Goal: Check status: Check status

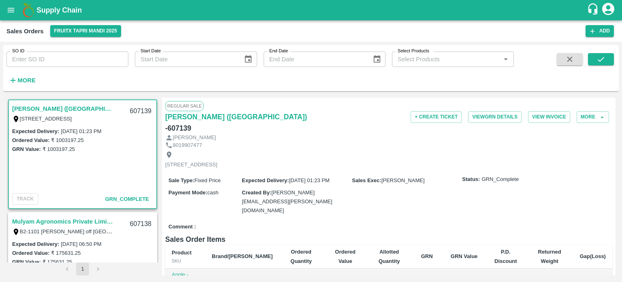
click at [99, 52] on input "SO ID" at bounding box center [67, 58] width 122 height 15
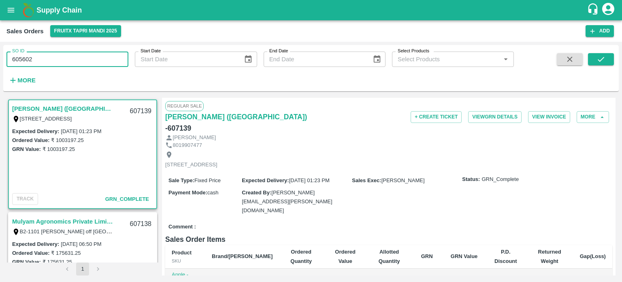
click at [99, 52] on input "605602" at bounding box center [67, 58] width 122 height 15
type input "605602"
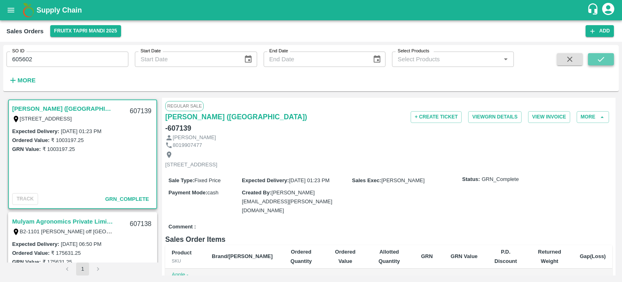
click at [603, 55] on icon "submit" at bounding box center [601, 59] width 9 height 9
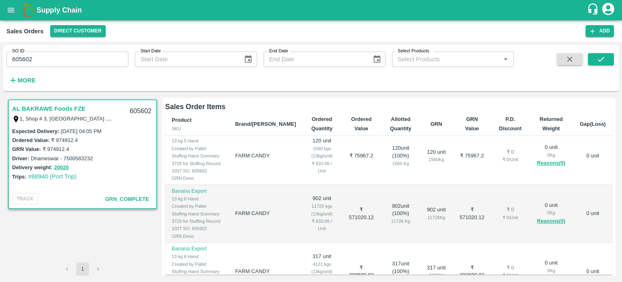
scroll to position [135, 0]
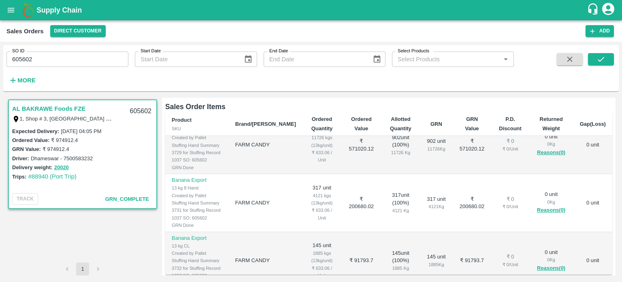
drag, startPoint x: 22, startPoint y: 60, endPoint x: 95, endPoint y: 65, distance: 73.1
click at [90, 70] on div "SO ID 605602 SO ID Start Date Start Date End Date End Date Select Products Sele…" at bounding box center [257, 66] width 514 height 42
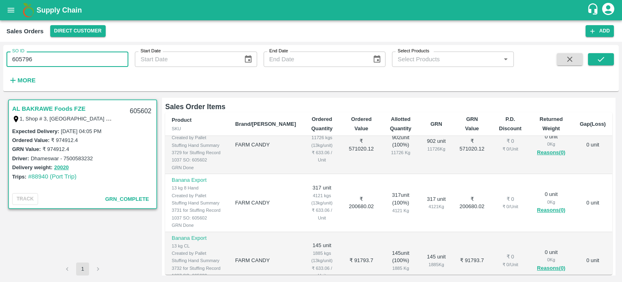
click at [94, 61] on input "605796" at bounding box center [67, 58] width 122 height 15
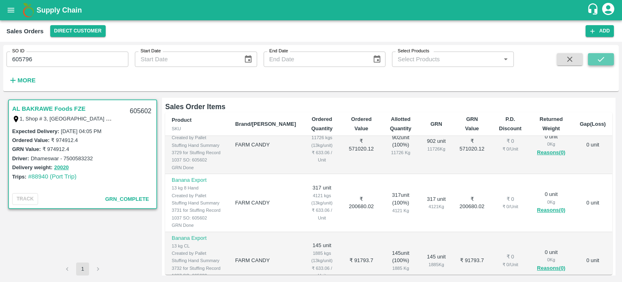
click at [597, 58] on icon "submit" at bounding box center [601, 59] width 9 height 9
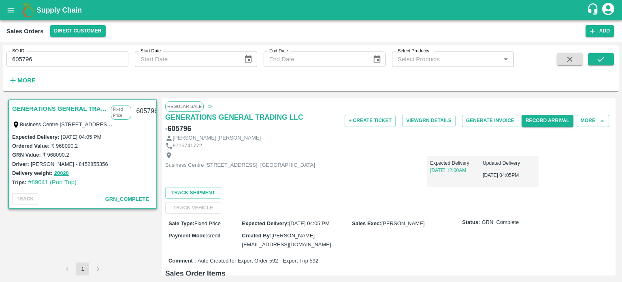
click at [53, 63] on input "605796" at bounding box center [67, 58] width 122 height 15
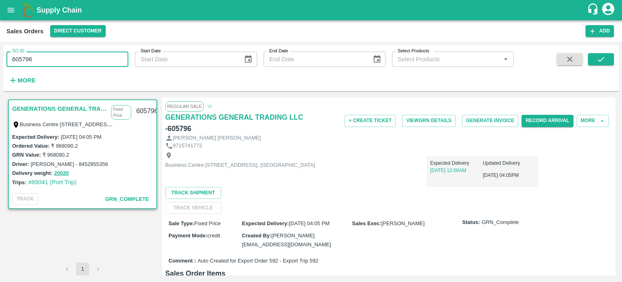
drag, startPoint x: 19, startPoint y: 58, endPoint x: 75, endPoint y: 60, distance: 55.2
click at [71, 60] on input "605796" at bounding box center [67, 58] width 122 height 15
click at [74, 60] on input "606598" at bounding box center [67, 58] width 122 height 15
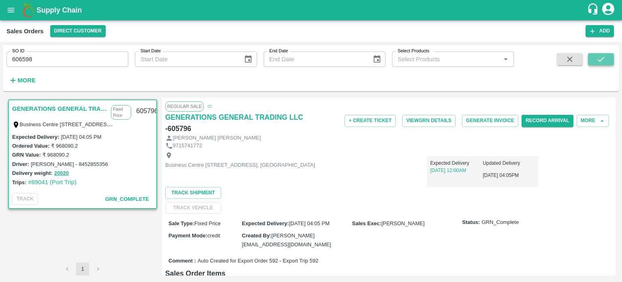
click at [596, 60] on button "submit" at bounding box center [601, 59] width 26 height 12
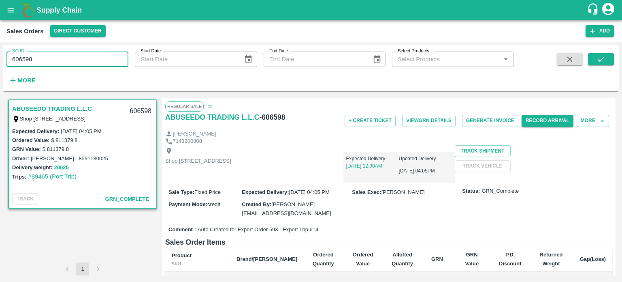
drag, startPoint x: 18, startPoint y: 57, endPoint x: 124, endPoint y: 58, distance: 105.8
click at [123, 58] on input "606598" at bounding box center [67, 58] width 122 height 15
click at [125, 57] on input "607138" at bounding box center [67, 58] width 122 height 15
click at [600, 53] on button "submit" at bounding box center [601, 59] width 26 height 12
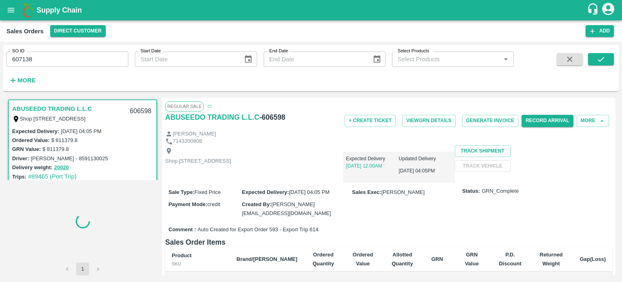
drag, startPoint x: 29, startPoint y: 59, endPoint x: 85, endPoint y: 63, distance: 56.4
click at [85, 63] on input "607138" at bounding box center [67, 58] width 122 height 15
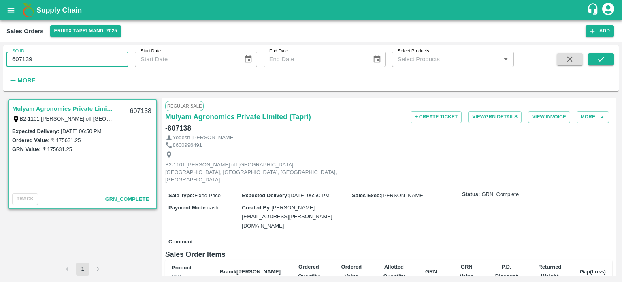
click at [122, 56] on input "607139" at bounding box center [67, 58] width 122 height 15
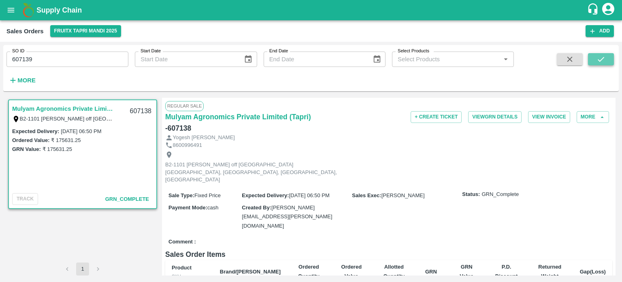
click at [604, 57] on icon "submit" at bounding box center [601, 59] width 6 height 5
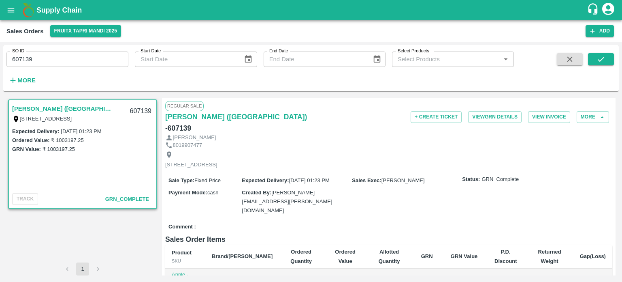
drag, startPoint x: 26, startPoint y: 55, endPoint x: 131, endPoint y: 54, distance: 105.4
click at [131, 54] on div "SO ID 607139 SO ID Start Date Start Date End Date End Date Select Products Sele…" at bounding box center [257, 66] width 514 height 42
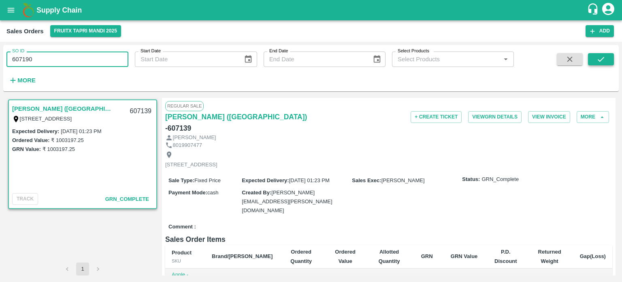
click at [603, 56] on icon "submit" at bounding box center [601, 59] width 9 height 9
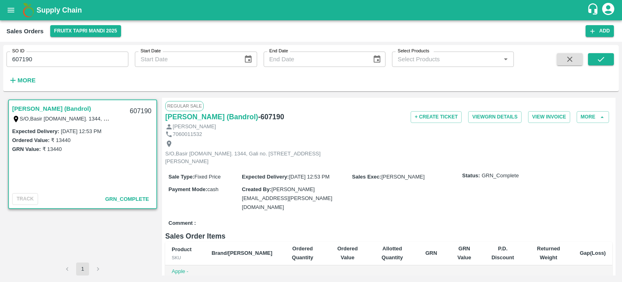
drag, startPoint x: 25, startPoint y: 58, endPoint x: 88, endPoint y: 56, distance: 62.8
click at [88, 56] on input "607190" at bounding box center [67, 58] width 122 height 15
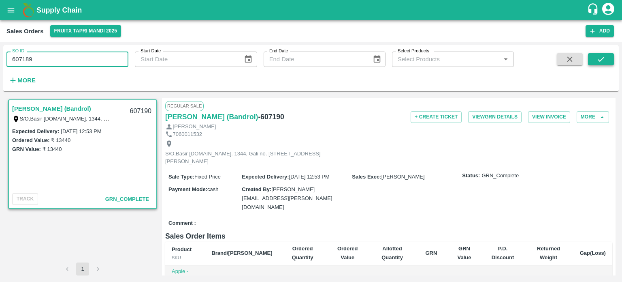
type input "607189"
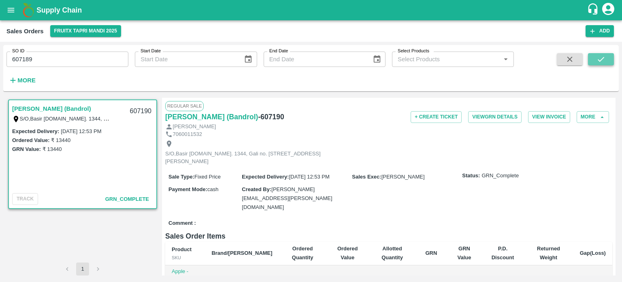
click at [605, 63] on icon "submit" at bounding box center [601, 59] width 9 height 9
